Goal: Task Accomplishment & Management: Use online tool/utility

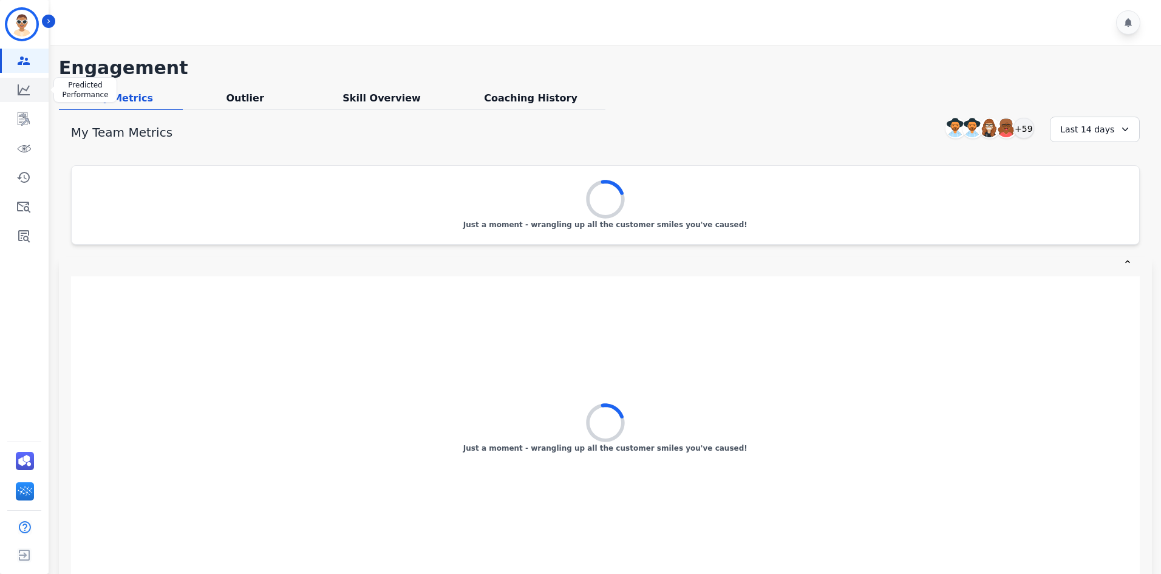
click at [29, 96] on icon "Sidebar" at bounding box center [23, 90] width 15 height 15
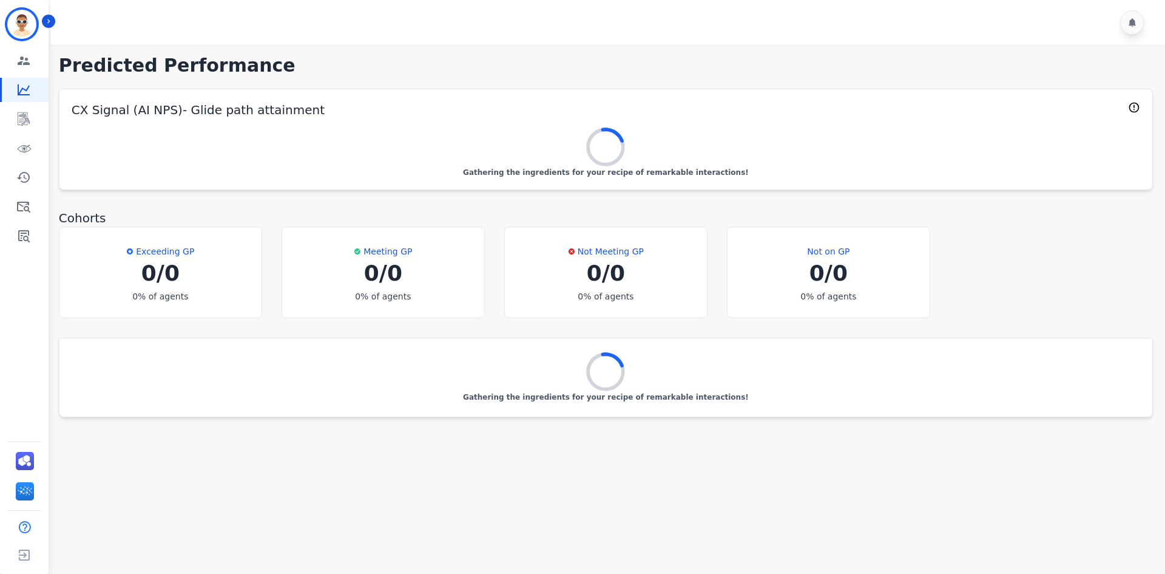
click at [1130, 104] on icon at bounding box center [1134, 107] width 12 height 12
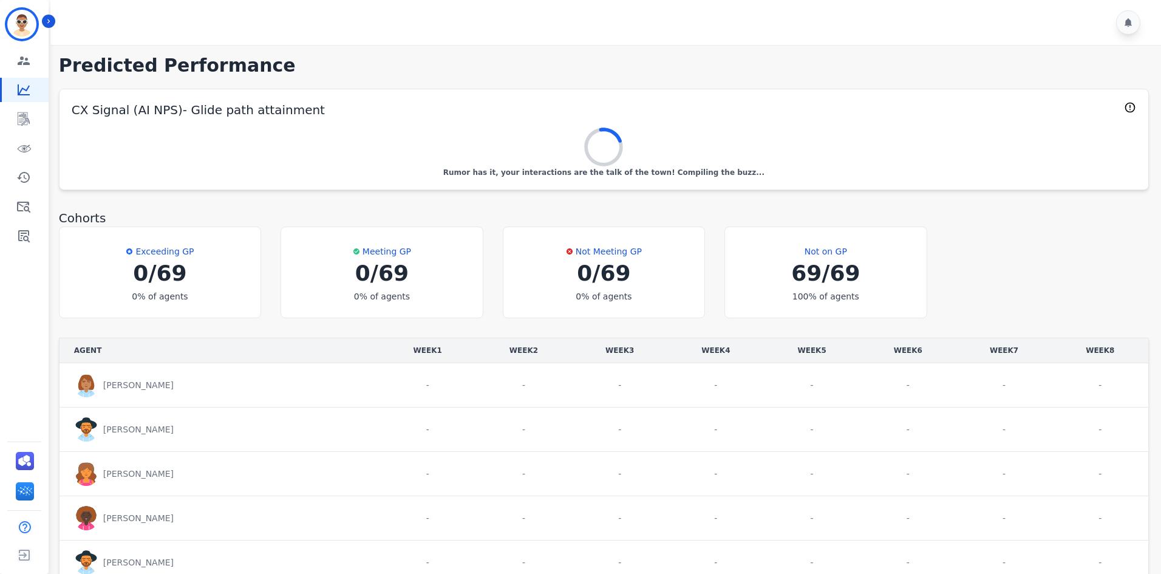
scroll to position [1821, 0]
